Goal: Information Seeking & Learning: Learn about a topic

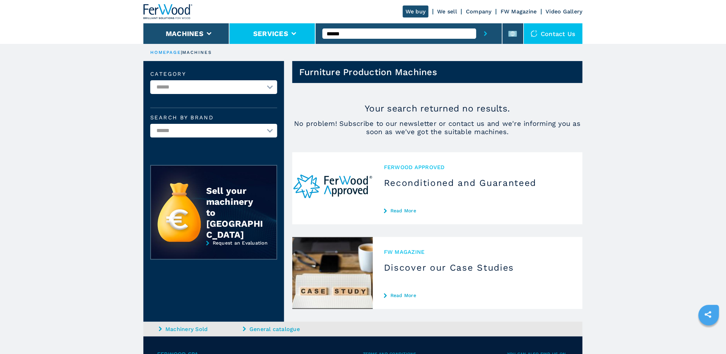
click at [308, 38] on div "We buy We sell Company FW Magazine Video Gallery Machines Services ****** Conta…" at bounding box center [362, 22] width 439 height 44
type input "**********"
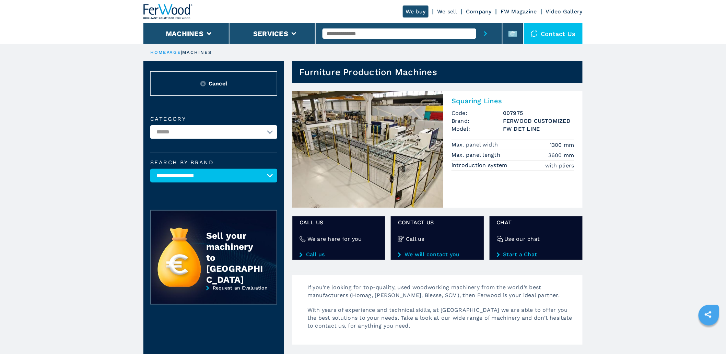
click at [516, 128] on h3 "FW DET LINE" at bounding box center [538, 129] width 71 height 8
